Goal: Communication & Community: Share content

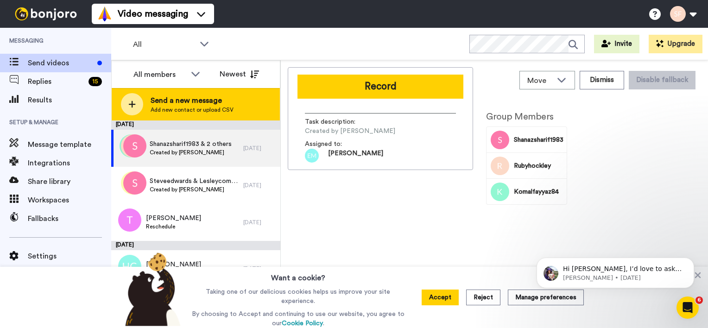
click at [205, 99] on span "Send a new message" at bounding box center [192, 100] width 83 height 11
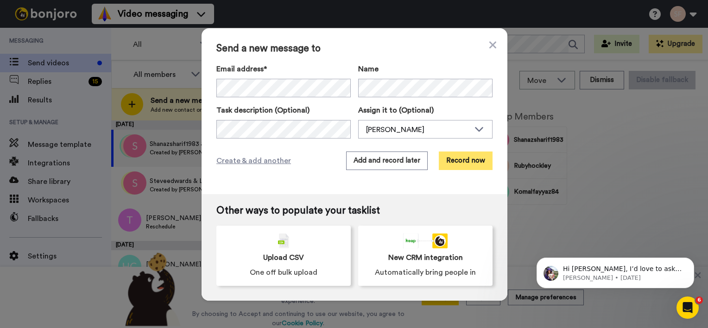
click at [462, 160] on button "Record now" at bounding box center [466, 160] width 54 height 19
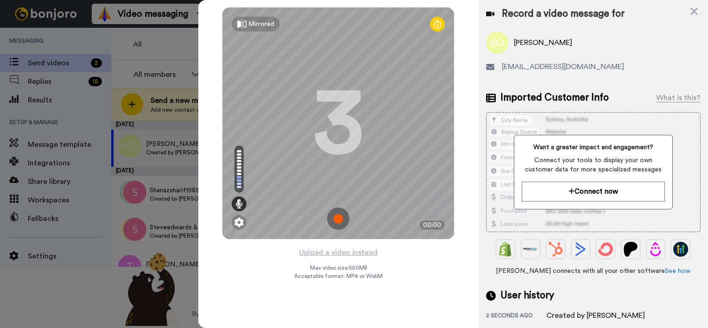
click at [339, 217] on img at bounding box center [338, 218] width 22 height 22
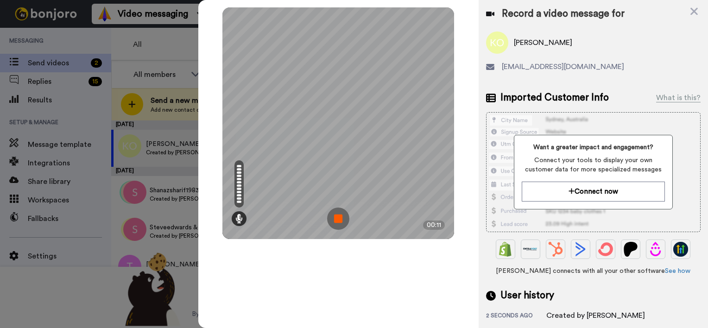
click at [339, 217] on img at bounding box center [338, 218] width 22 height 22
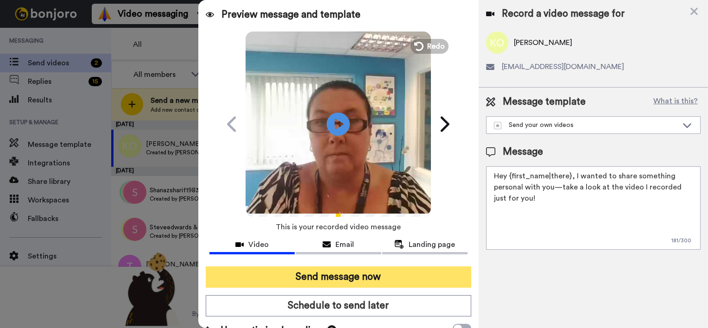
click at [308, 280] on button "Send message now" at bounding box center [338, 276] width 265 height 21
